Goal: Find specific page/section: Find specific page/section

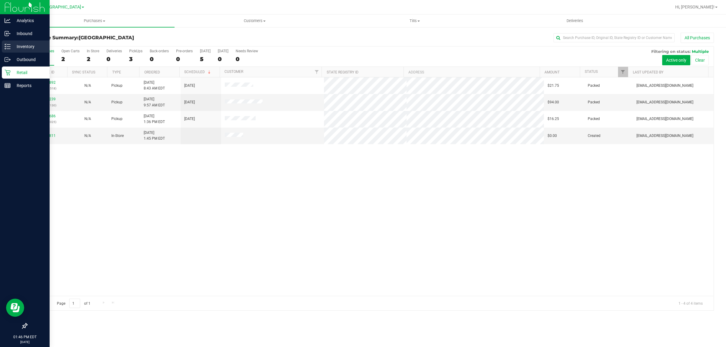
click at [21, 44] on p "Inventory" at bounding box center [29, 46] width 36 height 7
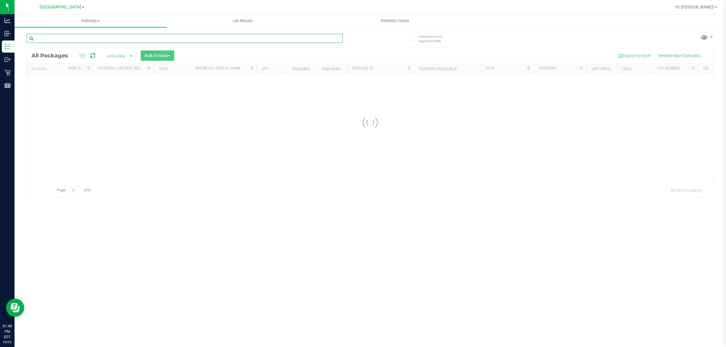
click at [78, 34] on input "text" at bounding box center [185, 38] width 316 height 9
click at [79, 40] on input "text" at bounding box center [185, 38] width 316 height 9
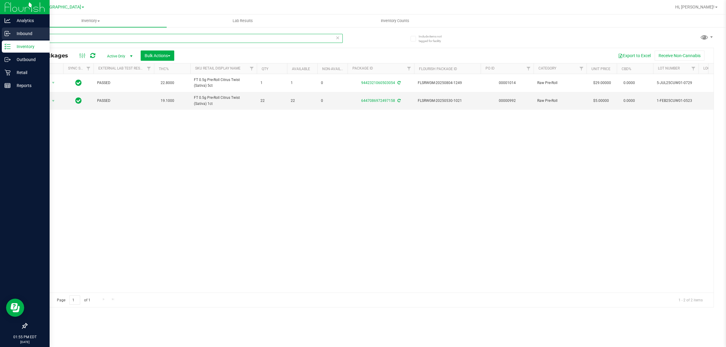
drag, startPoint x: 43, startPoint y: 38, endPoint x: 0, endPoint y: 37, distance: 43.3
click at [0, 37] on div "Analytics Inbound Inventory Outbound Retail Reports 01:55 PM EDT [DATE] 09/25 […" at bounding box center [363, 173] width 726 height 347
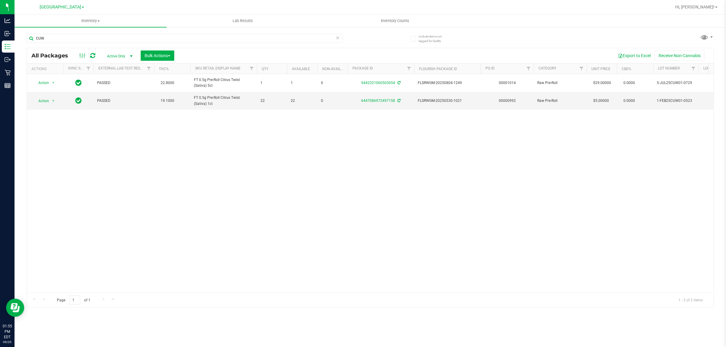
click at [89, 55] on div at bounding box center [87, 55] width 20 height 7
click at [91, 55] on icon at bounding box center [92, 56] width 5 height 6
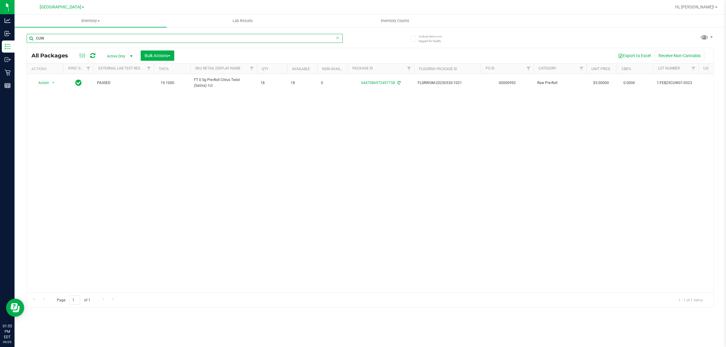
click at [93, 35] on input "CUW" at bounding box center [185, 38] width 316 height 9
type input "T"
type input "BCT"
